Goal: Navigation & Orientation: Find specific page/section

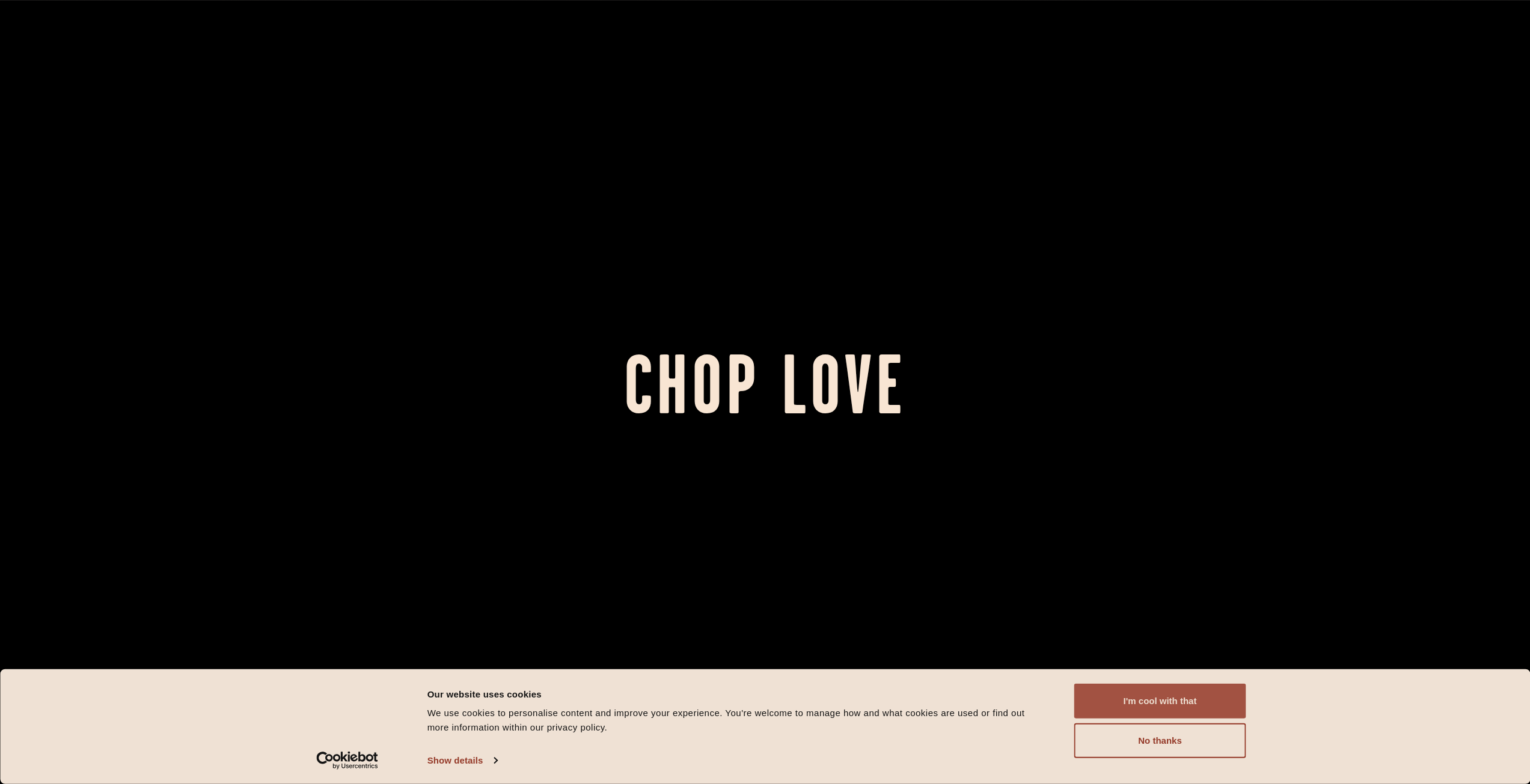
click at [1171, 704] on button "I'm cool with that" at bounding box center [1160, 701] width 172 height 35
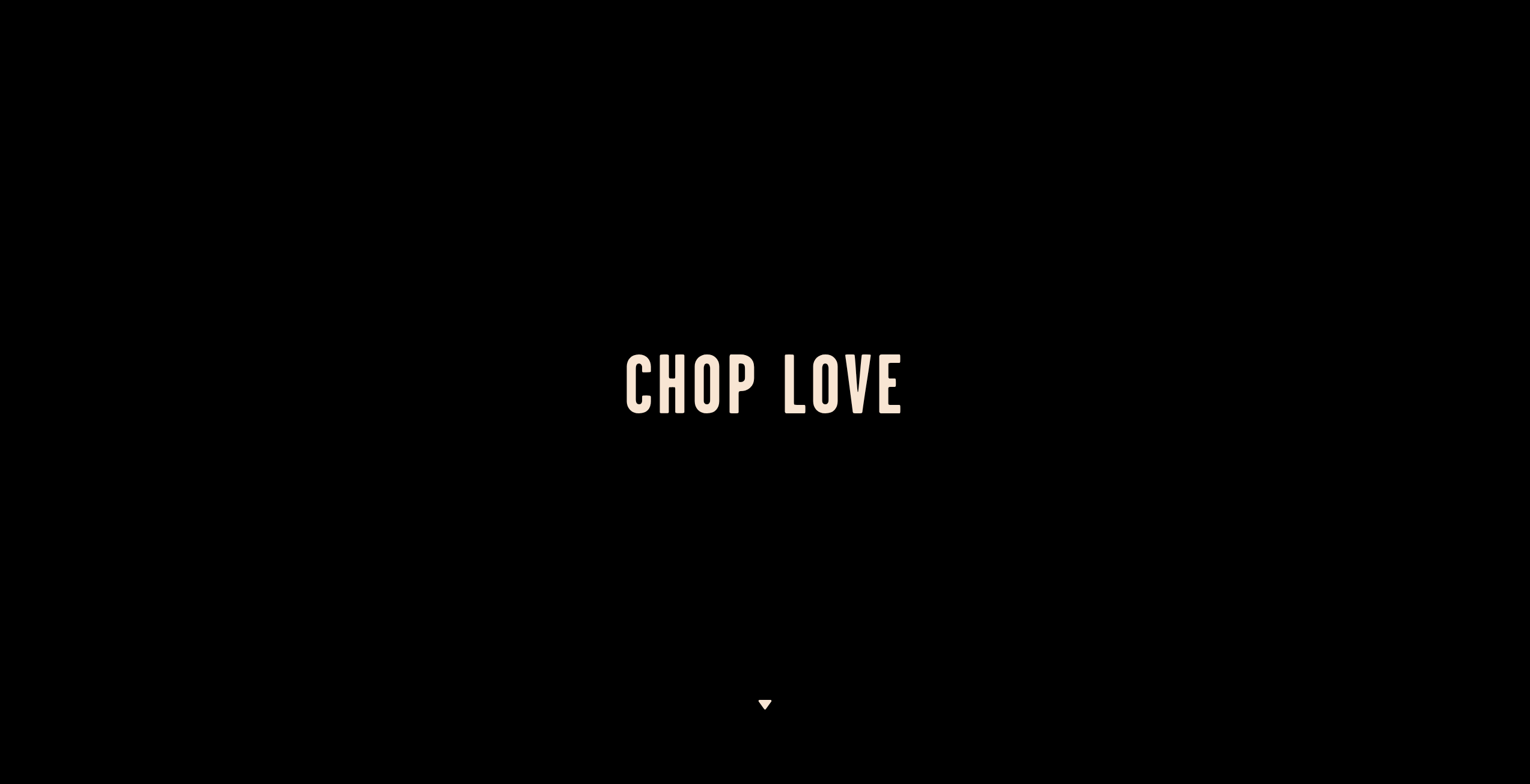
click at [763, 708] on img at bounding box center [765, 705] width 15 height 9
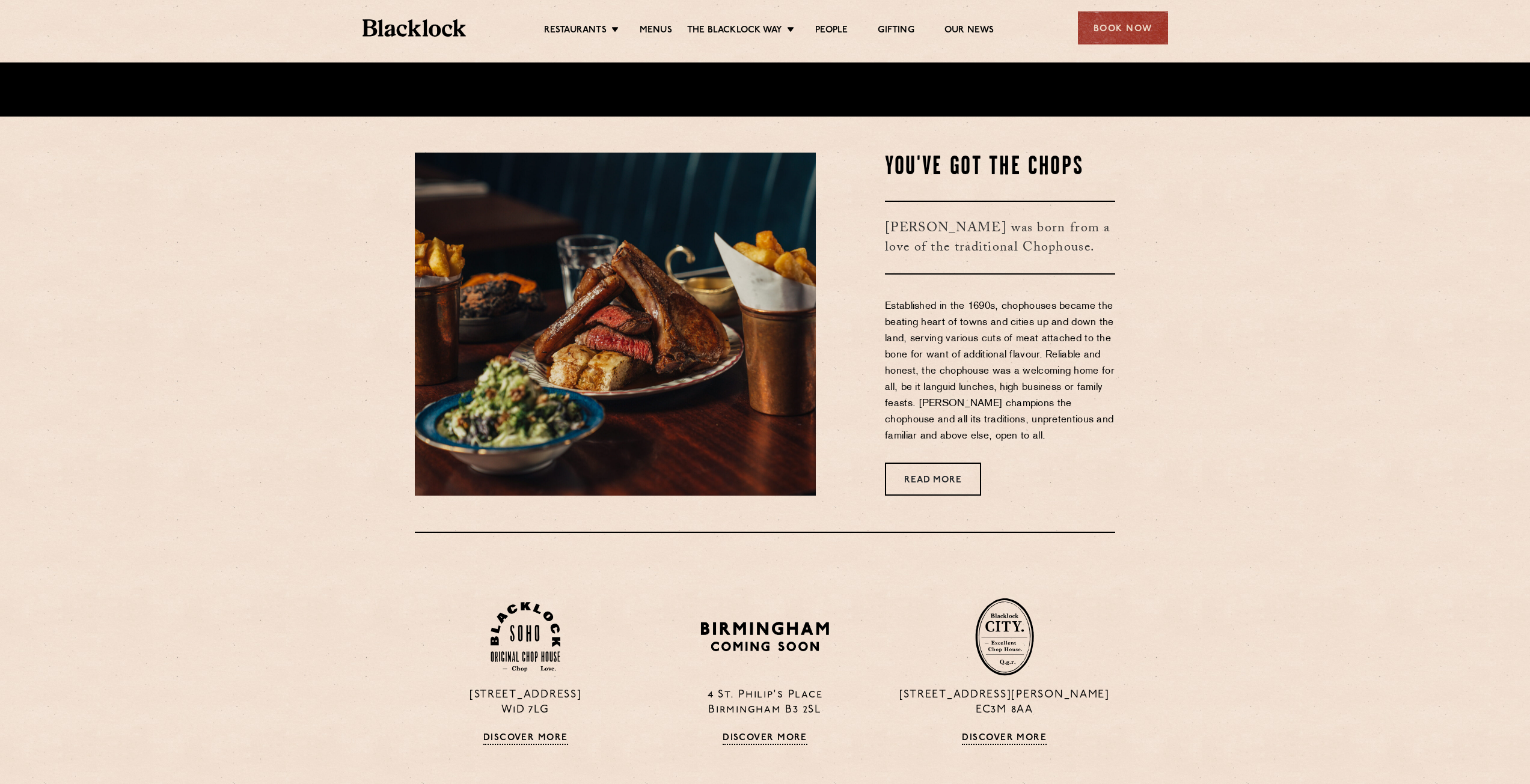
scroll to position [722, 0]
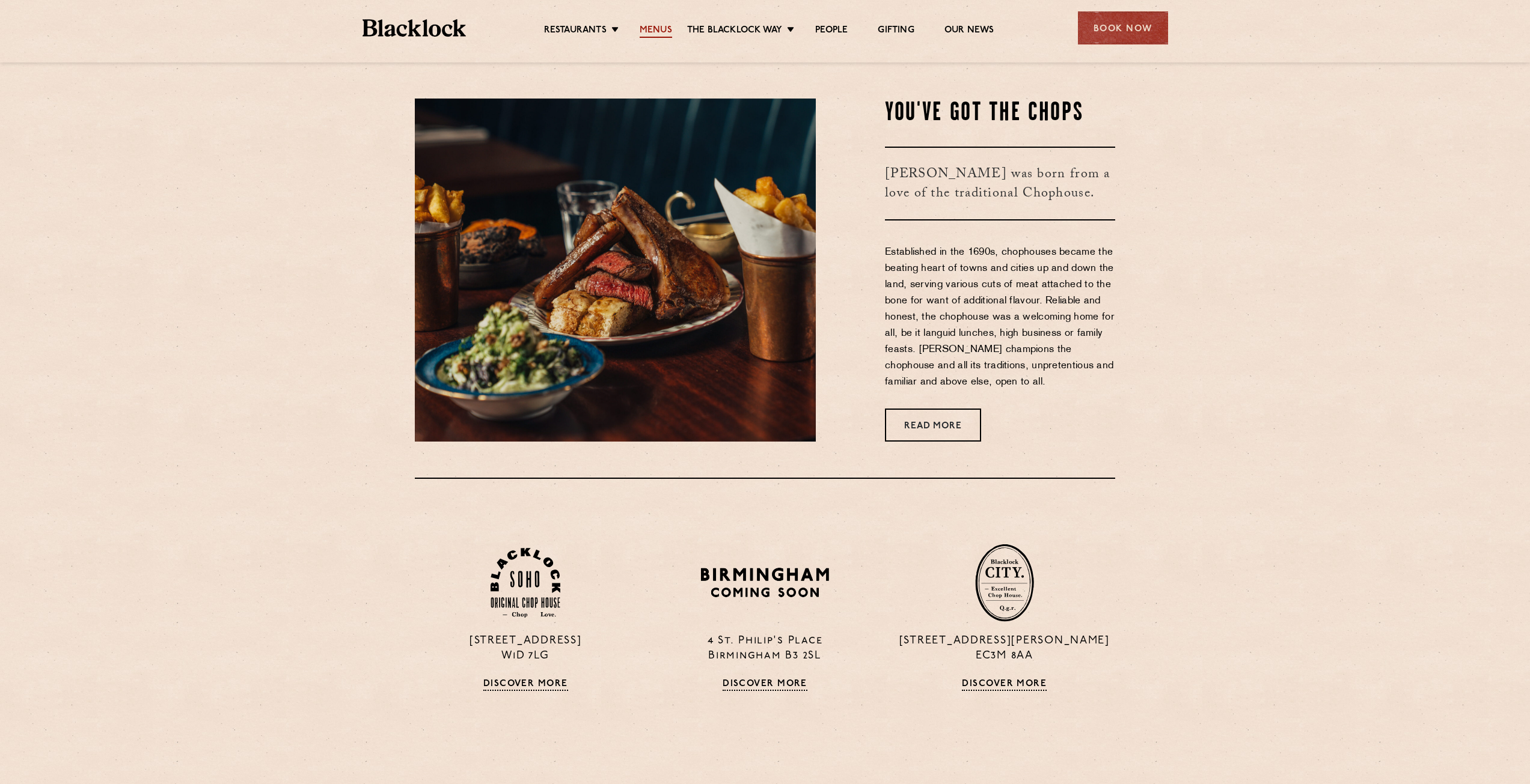
click at [667, 30] on link "Menus" at bounding box center [656, 31] width 32 height 13
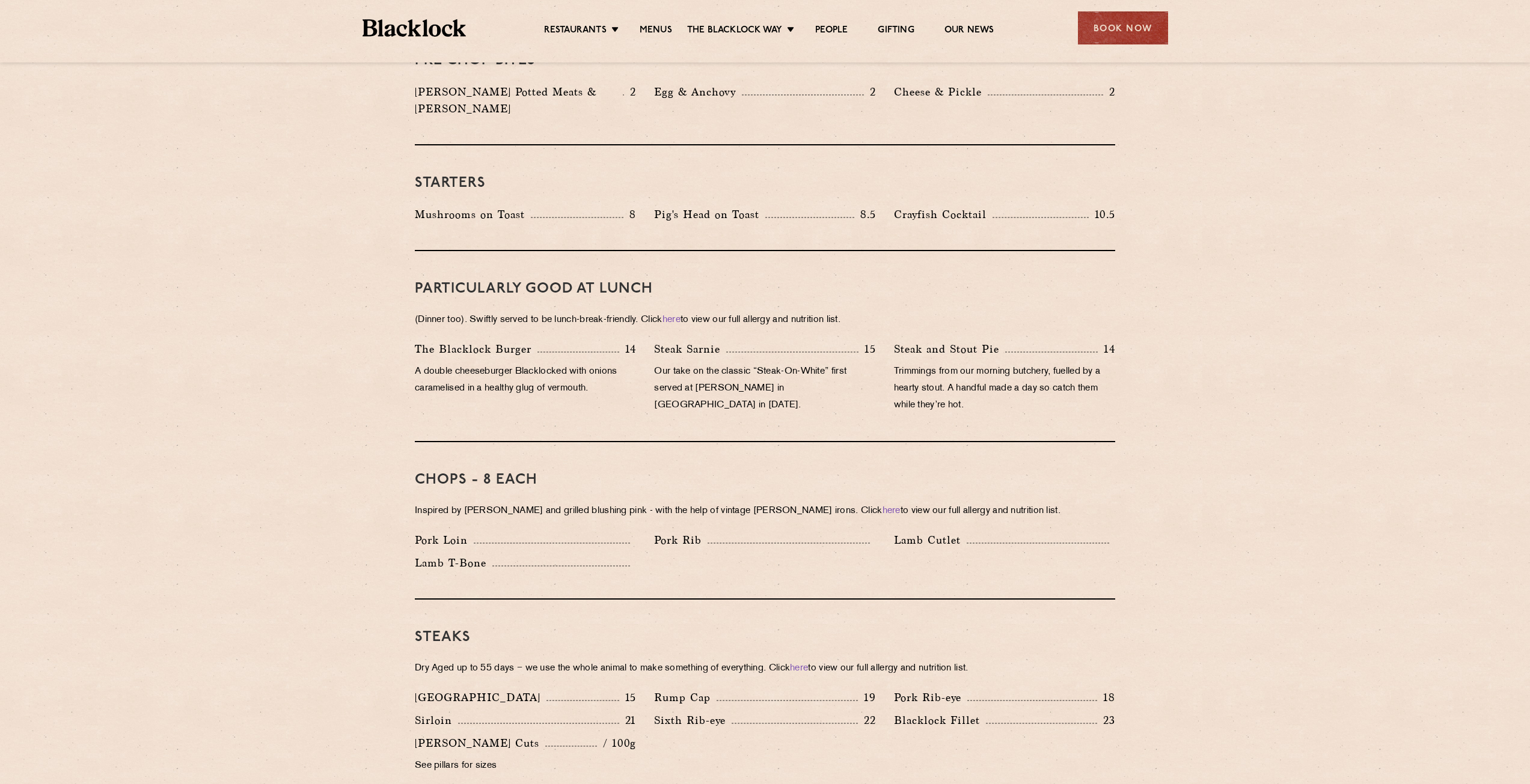
scroll to position [601, 0]
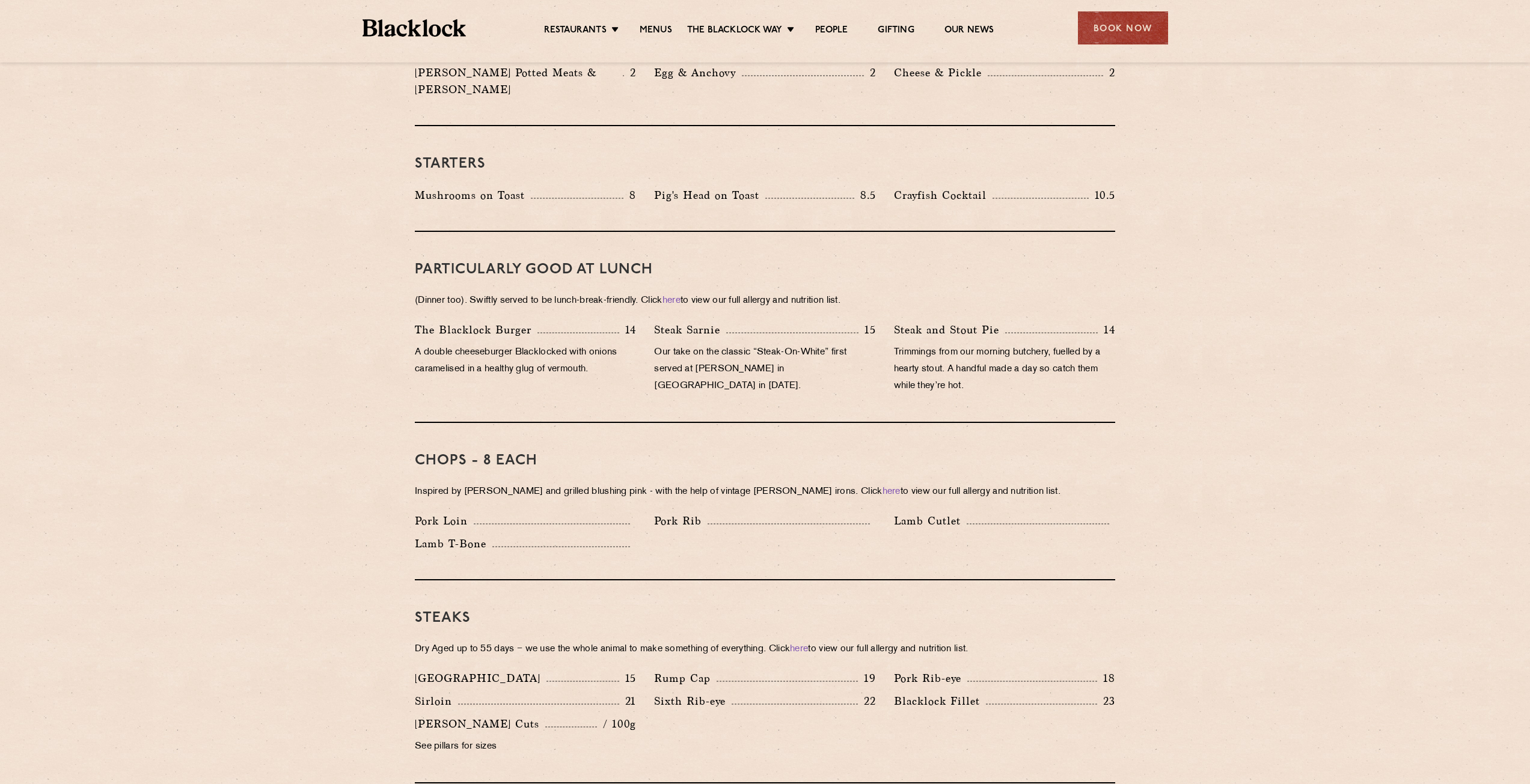
click at [739, 454] on div "Chops - 8 each Inspired by Joe Beef and grilled blushing pink - with the help o…" at bounding box center [765, 501] width 701 height 157
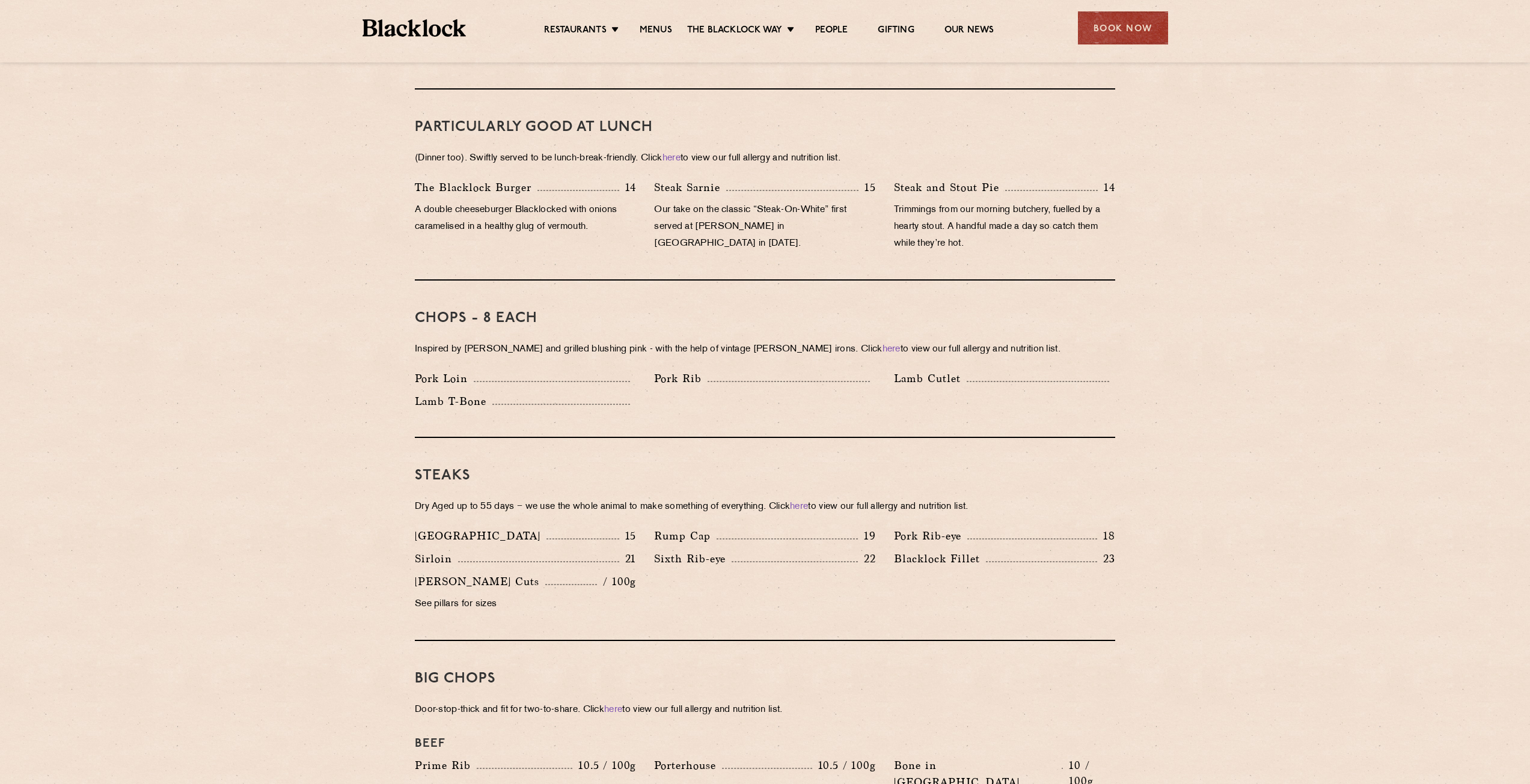
scroll to position [842, 0]
